Goal: Complete application form

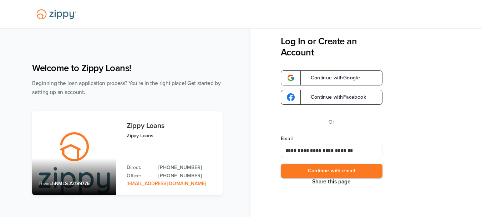
type input "**********"
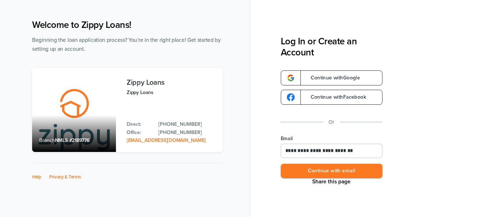
scroll to position [44, 0]
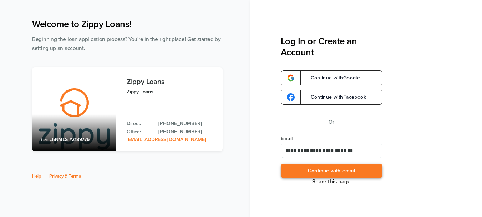
click at [363, 170] on button "Continue with email" at bounding box center [332, 170] width 102 height 15
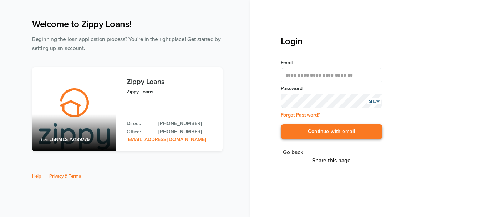
click at [344, 129] on button "Continue with email" at bounding box center [332, 131] width 102 height 15
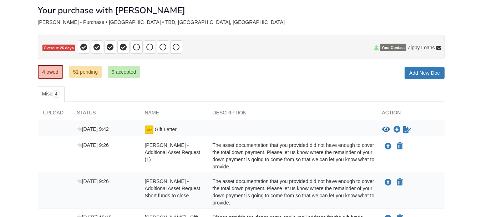
scroll to position [37, 0]
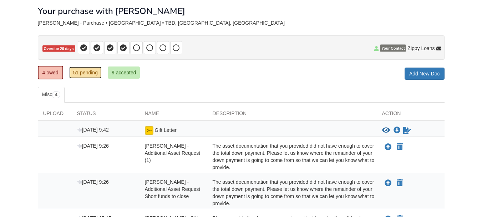
click at [82, 72] on link "51 pending" at bounding box center [85, 72] width 32 height 12
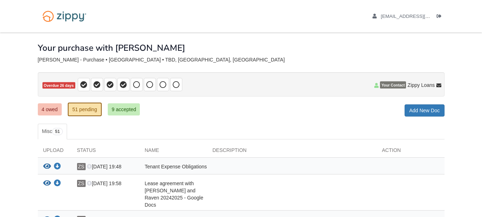
scroll to position [107, 0]
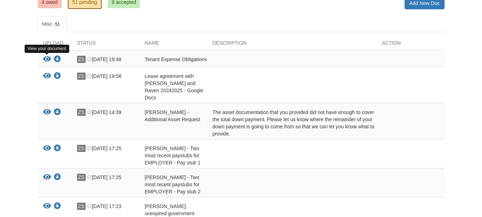
click at [49, 59] on icon "View Tenant Expense Obligations" at bounding box center [47, 59] width 8 height 7
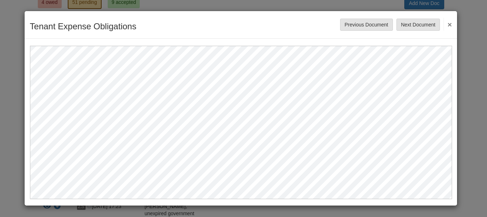
click at [448, 25] on button "×" at bounding box center [448, 24] width 8 height 13
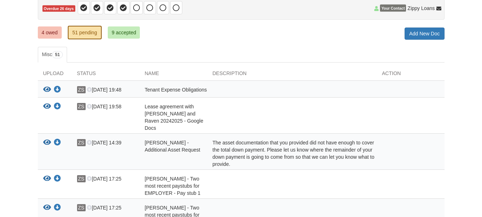
scroll to position [71, 0]
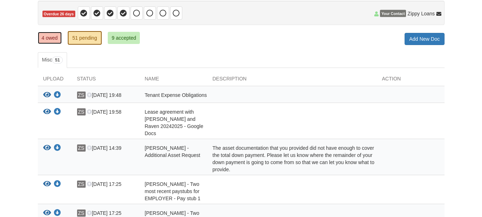
click at [47, 37] on link "4 owed" at bounding box center [50, 38] width 24 height 12
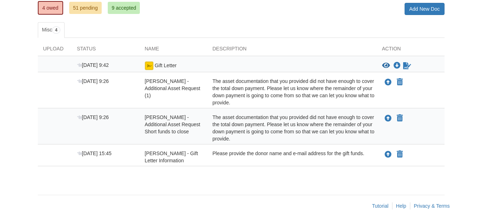
scroll to position [107, 0]
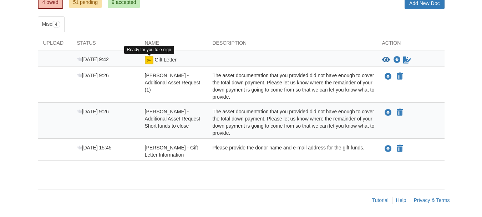
click at [149, 61] on img at bounding box center [149, 60] width 9 height 9
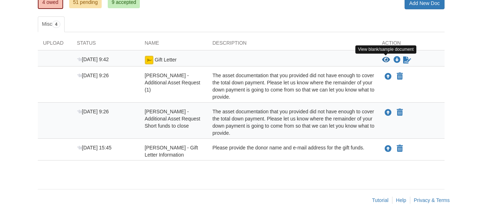
click at [385, 60] on icon "View Gift Letter" at bounding box center [386, 59] width 8 height 7
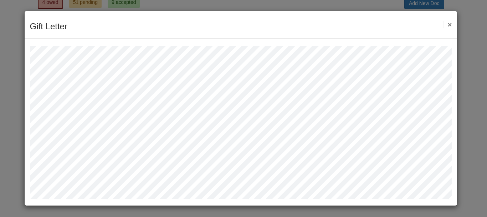
click at [449, 25] on button "×" at bounding box center [448, 24] width 8 height 7
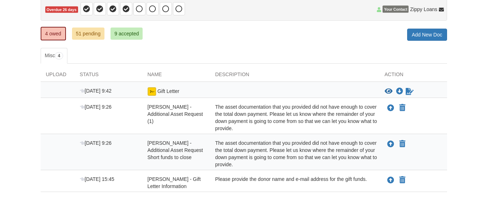
scroll to position [108, 0]
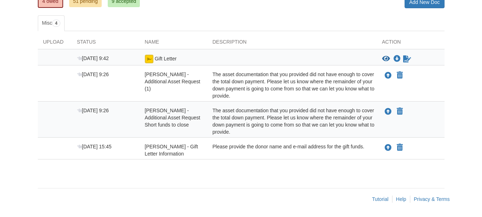
click at [459, 60] on body "zach.stephenson99@gmail.com Logout" at bounding box center [241, 54] width 482 height 325
click at [386, 148] on icon "Upload Zachary Stephenson - Gift Letter Information" at bounding box center [388, 147] width 7 height 7
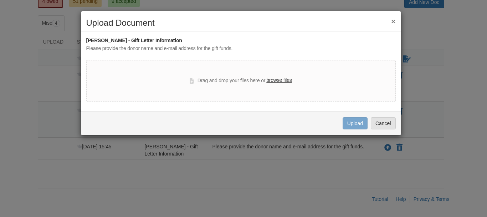
click at [278, 81] on label "browse files" at bounding box center [278, 80] width 25 height 8
click at [0, 0] on input "browse files" at bounding box center [0, 0] width 0 height 0
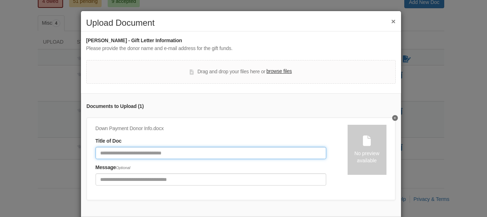
click at [114, 154] on input "Document Title" at bounding box center [211, 153] width 231 height 12
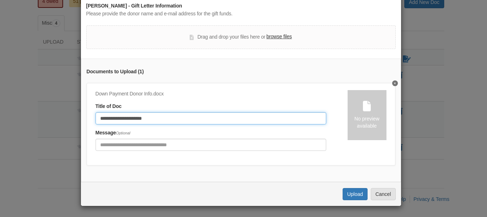
scroll to position [40, 0]
type input "**********"
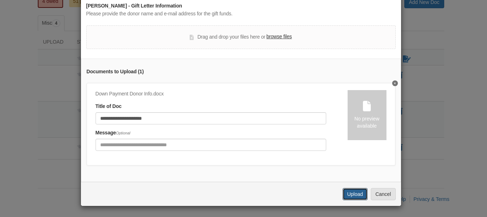
click at [352, 191] on button "Upload" at bounding box center [355, 194] width 25 height 12
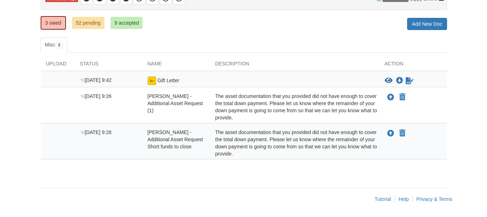
scroll to position [86, 0]
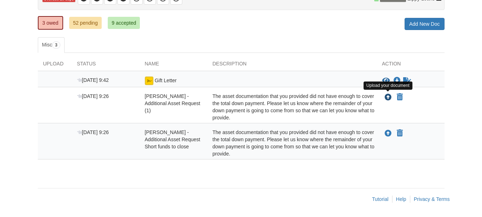
click at [389, 96] on icon "Upload Zachary Stephenson - Additional Asset Request (1)" at bounding box center [388, 97] width 7 height 7
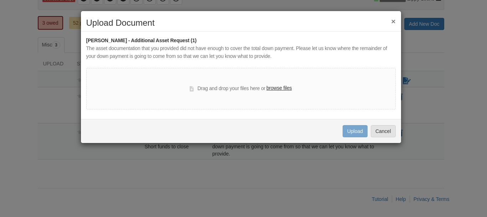
click at [277, 89] on label "browse files" at bounding box center [278, 88] width 25 height 8
click at [0, 0] on input "browse files" at bounding box center [0, 0] width 0 height 0
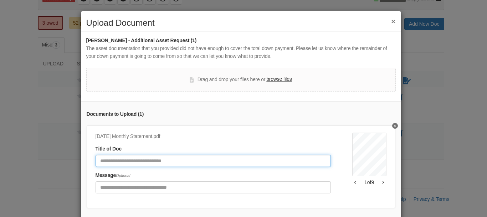
click at [162, 161] on input "Document Title" at bounding box center [213, 160] width 235 height 12
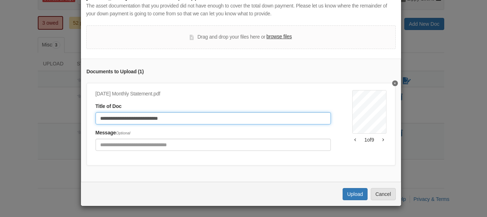
scroll to position [48, 0]
type input "**********"
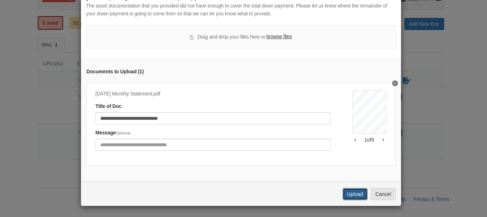
click at [350, 193] on button "Upload" at bounding box center [355, 194] width 25 height 12
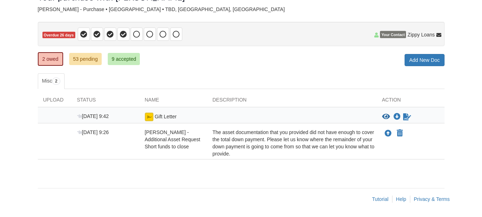
scroll to position [50, 0]
click at [400, 132] on icon "Declare Zachary Stephenson - Additional Asset Request Short funds to close not …" at bounding box center [400, 133] width 6 height 7
type input "**********"
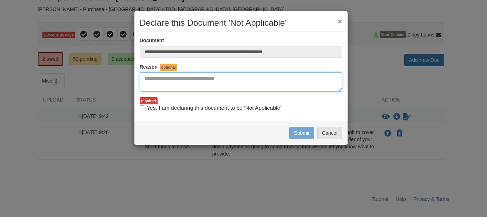
click at [207, 78] on textarea "Reasons Why" at bounding box center [241, 81] width 203 height 19
type textarea "**********"
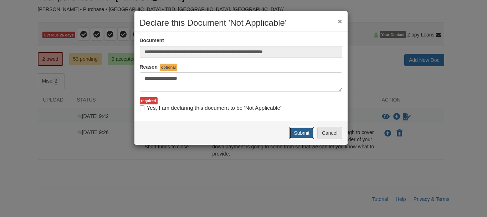
click at [311, 134] on button "Submit" at bounding box center [301, 133] width 25 height 12
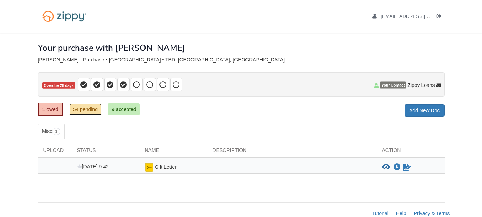
click at [88, 112] on link "54 pending" at bounding box center [85, 109] width 32 height 12
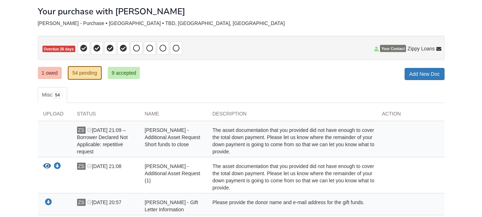
scroll to position [36, 0]
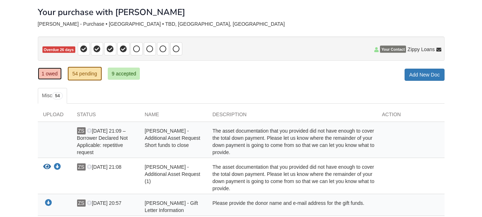
click at [53, 77] on link "1 owed" at bounding box center [50, 73] width 24 height 12
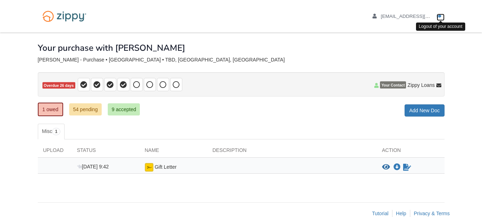
click at [438, 14] on icon "Log out" at bounding box center [439, 16] width 5 height 5
